Goal: Transaction & Acquisition: Purchase product/service

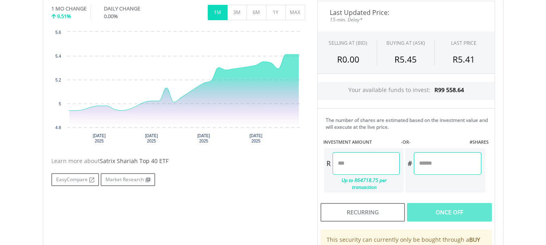
scroll to position [257, 0]
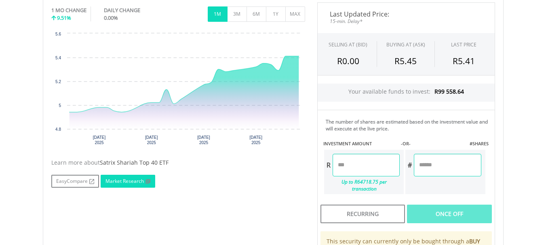
click at [128, 179] on link "Market Research" at bounding box center [128, 181] width 55 height 13
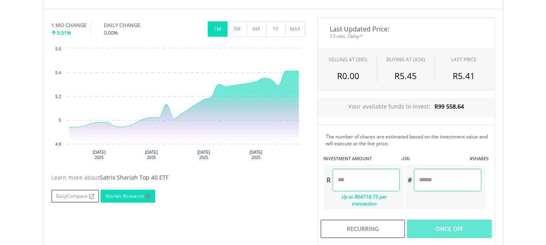
scroll to position [243, 0]
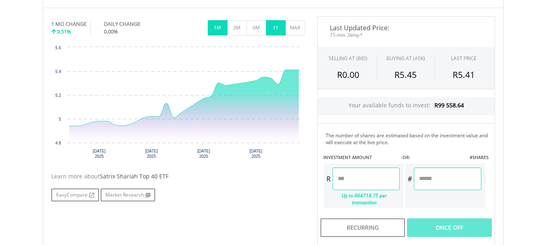
click at [278, 24] on button "1Y" at bounding box center [276, 27] width 20 height 15
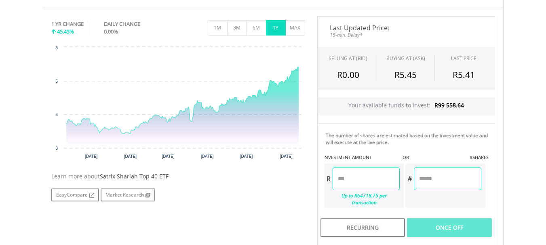
scroll to position [242, 0]
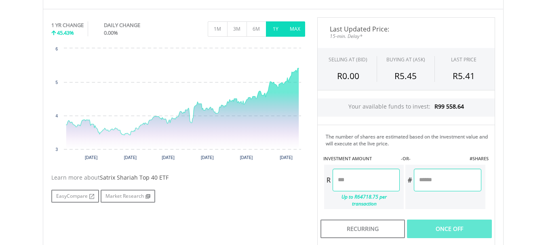
click at [300, 25] on button "MAX" at bounding box center [295, 28] width 20 height 15
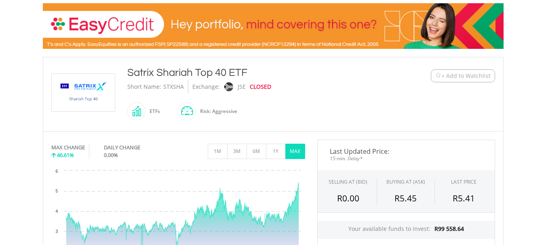
scroll to position [0, 0]
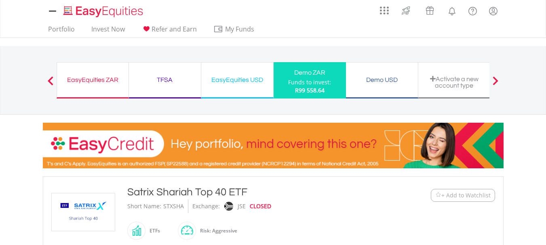
click at [183, 43] on div "My Investments Invest Now New Listings Sell My Recurring Investments Pending Or…" at bounding box center [273, 84] width 546 height 168
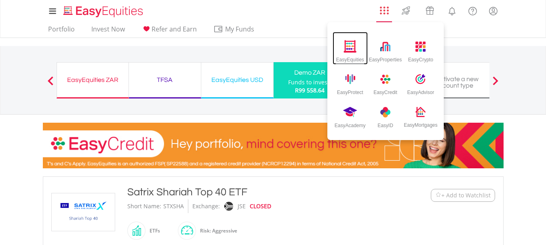
click at [353, 54] on div "EasyEquities" at bounding box center [350, 57] width 28 height 9
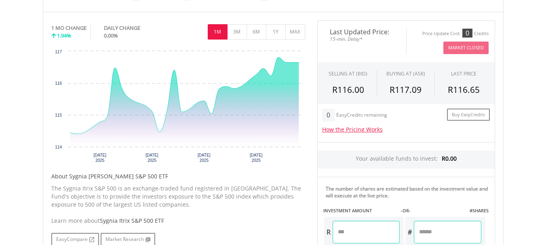
scroll to position [240, 0]
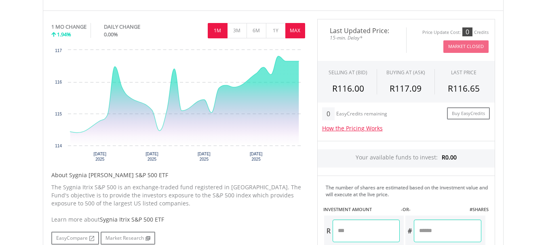
click at [302, 30] on button "MAX" at bounding box center [295, 30] width 20 height 15
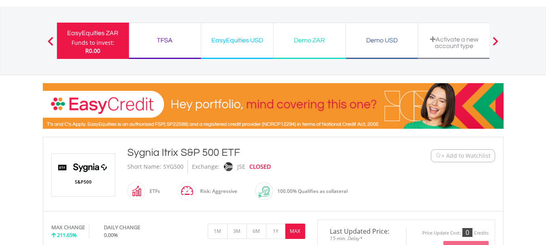
scroll to position [0, 0]
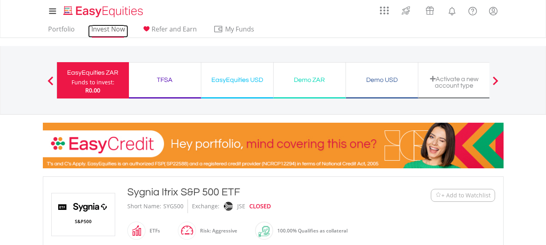
click at [104, 28] on link "Invest Now" at bounding box center [108, 31] width 40 height 13
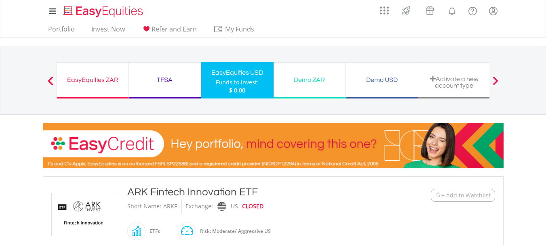
scroll to position [240, 0]
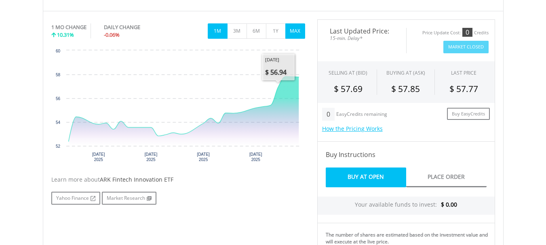
click at [290, 27] on button "MAX" at bounding box center [295, 30] width 20 height 15
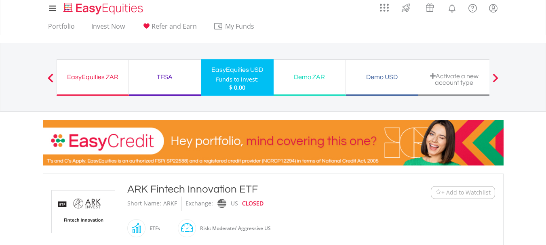
scroll to position [0, 0]
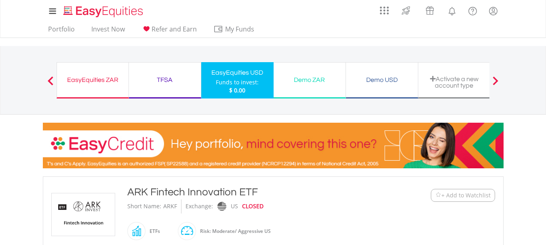
click at [52, 82] on span at bounding box center [51, 80] width 6 height 9
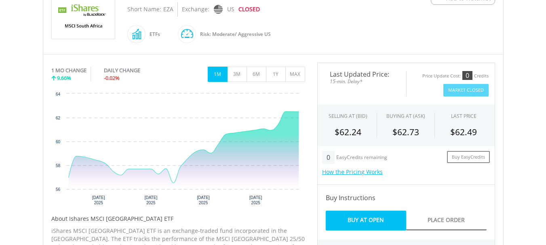
scroll to position [203, 0]
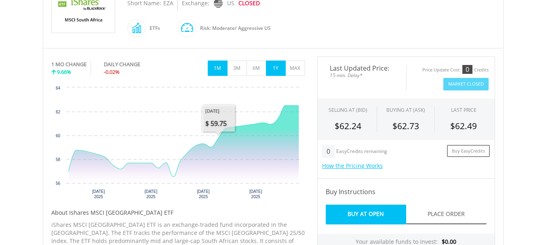
click at [274, 68] on button "1Y" at bounding box center [276, 68] width 20 height 15
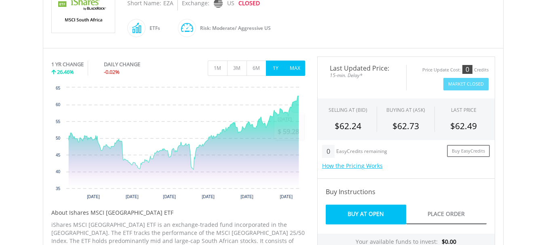
click at [291, 67] on button "MAX" at bounding box center [295, 68] width 20 height 15
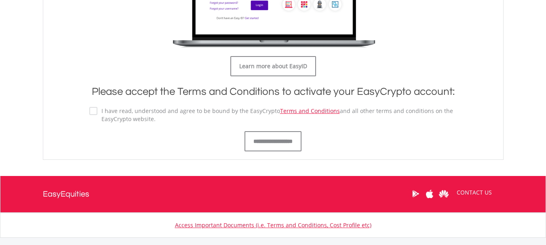
scroll to position [483, 0]
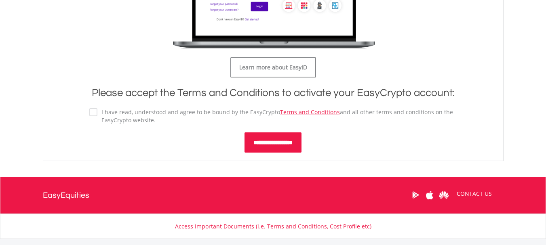
click at [264, 143] on input "**********" at bounding box center [272, 142] width 57 height 20
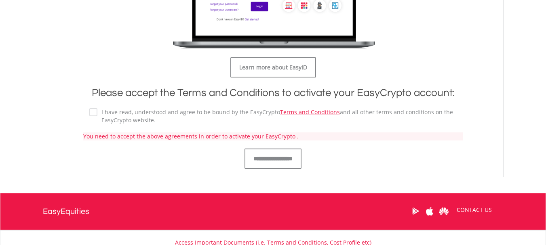
click at [97, 112] on label "I have read, understood and agree to be bound by the EasyCrypto Terms and Condi…" at bounding box center [276, 116] width 359 height 16
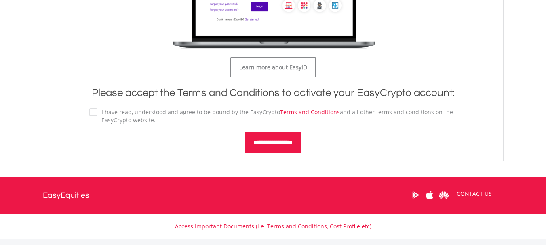
click at [258, 145] on input "**********" at bounding box center [272, 142] width 57 height 20
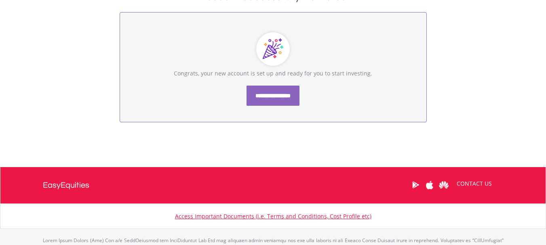
scroll to position [135, 0]
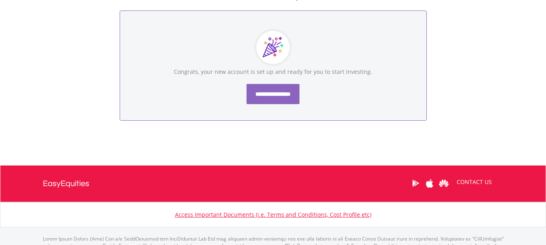
click at [261, 91] on input "**********" at bounding box center [272, 94] width 53 height 20
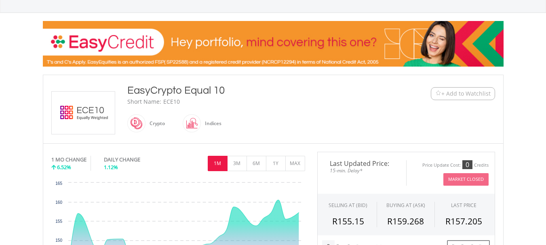
scroll to position [103, 0]
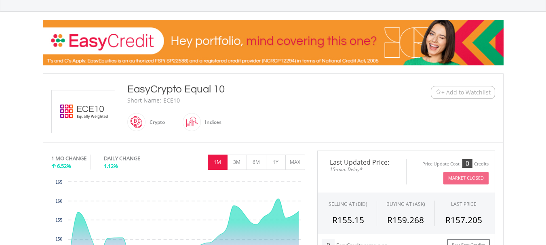
drag, startPoint x: 0, startPoint y: 0, endPoint x: 548, endPoint y: 61, distance: 551.2
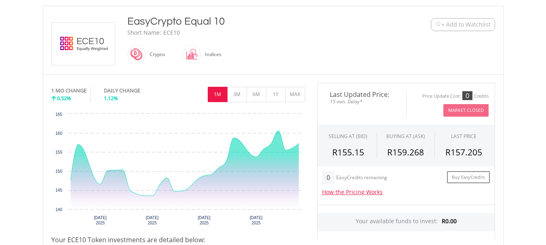
scroll to position [189, 0]
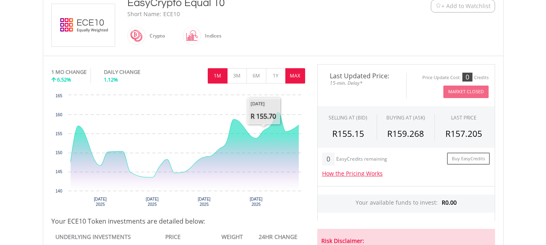
click at [293, 73] on button "MAX" at bounding box center [295, 75] width 20 height 15
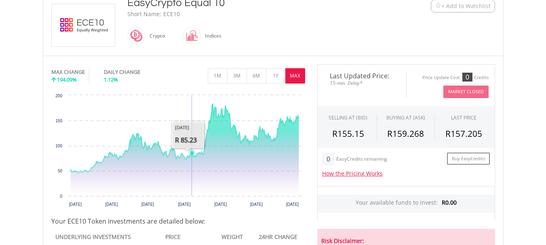
drag, startPoint x: 188, startPoint y: 126, endPoint x: 192, endPoint y: 134, distance: 9.0
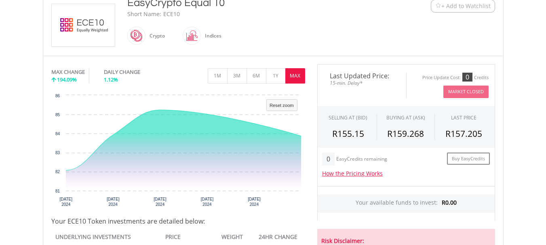
click at [293, 76] on button "MAX" at bounding box center [295, 75] width 20 height 15
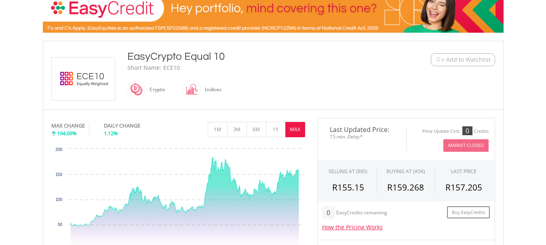
scroll to position [125, 0]
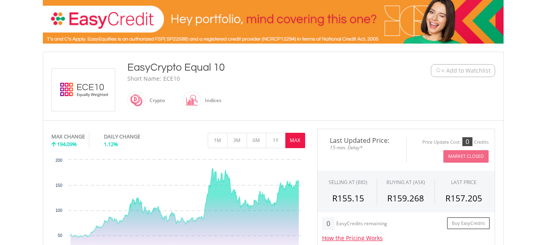
click at [436, 69] on img at bounding box center [438, 70] width 6 height 6
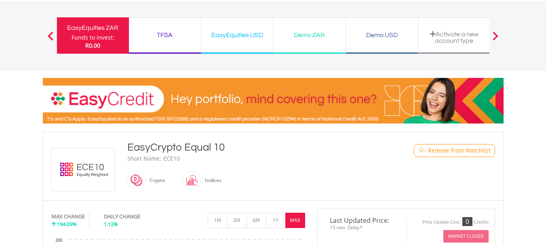
scroll to position [0, 0]
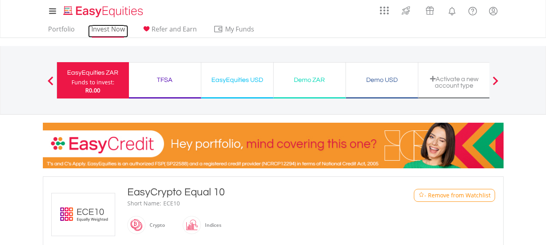
click at [101, 29] on link "Invest Now" at bounding box center [108, 31] width 40 height 13
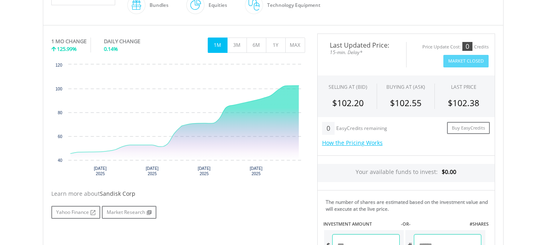
scroll to position [237, 0]
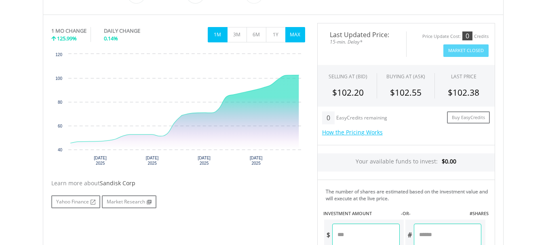
click at [294, 33] on button "MAX" at bounding box center [295, 34] width 20 height 15
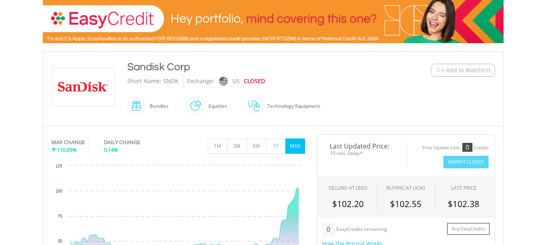
scroll to position [109, 0]
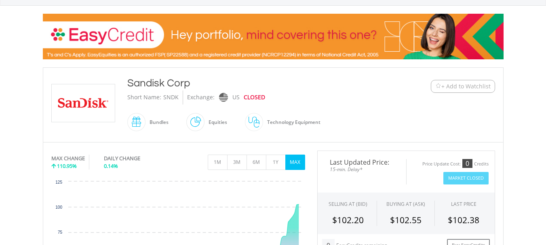
click at [465, 84] on span "+ Add to Watchlist" at bounding box center [465, 86] width 49 height 8
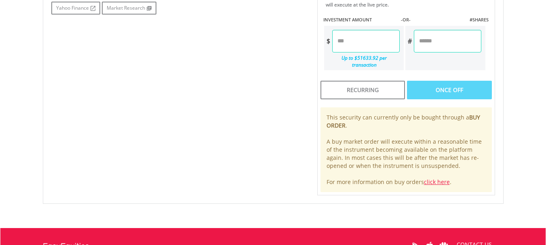
scroll to position [366, 0]
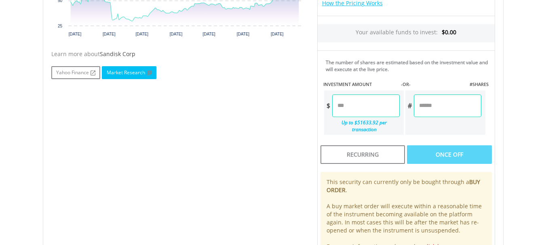
click at [117, 71] on link "Market Research" at bounding box center [129, 72] width 55 height 13
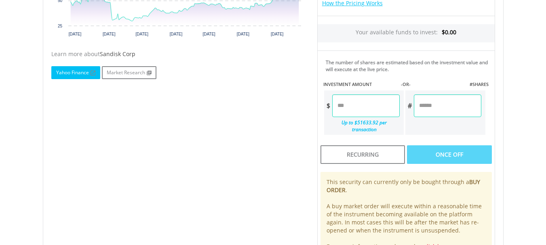
click at [66, 75] on link "Yahoo Finance" at bounding box center [75, 72] width 49 height 13
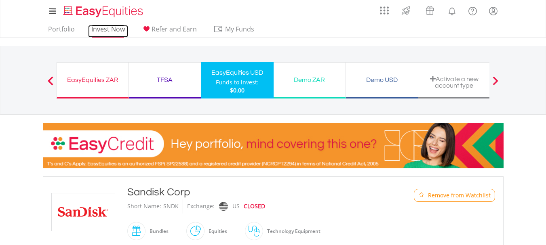
click at [98, 29] on link "Invest Now" at bounding box center [108, 31] width 40 height 13
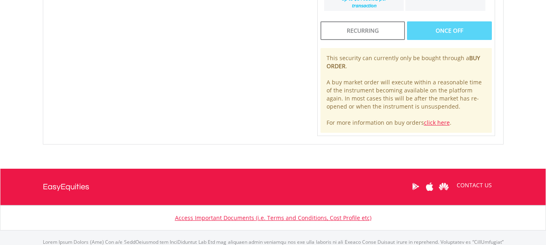
scroll to position [502, 0]
